Goal: Browse casually

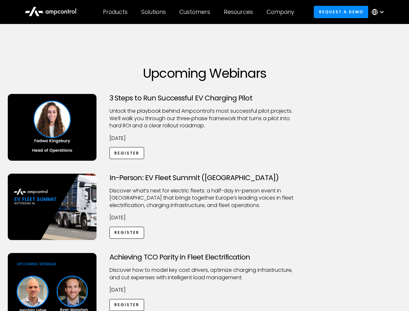
click at [199, 12] on div "Customers" at bounding box center [195, 11] width 31 height 7
click at [115, 12] on div "Products" at bounding box center [115, 11] width 25 height 7
click at [154, 12] on div "Solutions" at bounding box center [153, 11] width 25 height 7
click at [196, 12] on div "Customers" at bounding box center [195, 11] width 31 height 7
click at [240, 12] on div "Resources" at bounding box center [238, 11] width 29 height 7
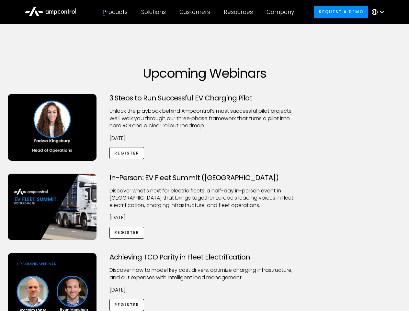
click at [283, 12] on div "Company" at bounding box center [281, 11] width 28 height 7
click at [380, 12] on div at bounding box center [382, 11] width 5 height 5
click at [199, 12] on div "Customers" at bounding box center [195, 11] width 31 height 7
click at [115, 12] on div "Products" at bounding box center [115, 11] width 25 height 7
click at [154, 12] on div "Solutions" at bounding box center [153, 11] width 25 height 7
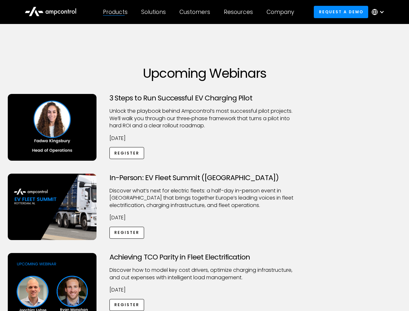
click at [196, 12] on div "Customers" at bounding box center [195, 11] width 31 height 7
click at [240, 12] on div "Resources" at bounding box center [238, 11] width 29 height 7
click at [283, 12] on div "Company" at bounding box center [281, 11] width 28 height 7
click at [380, 12] on div at bounding box center [382, 11] width 5 height 5
